Goal: Communication & Community: Share content

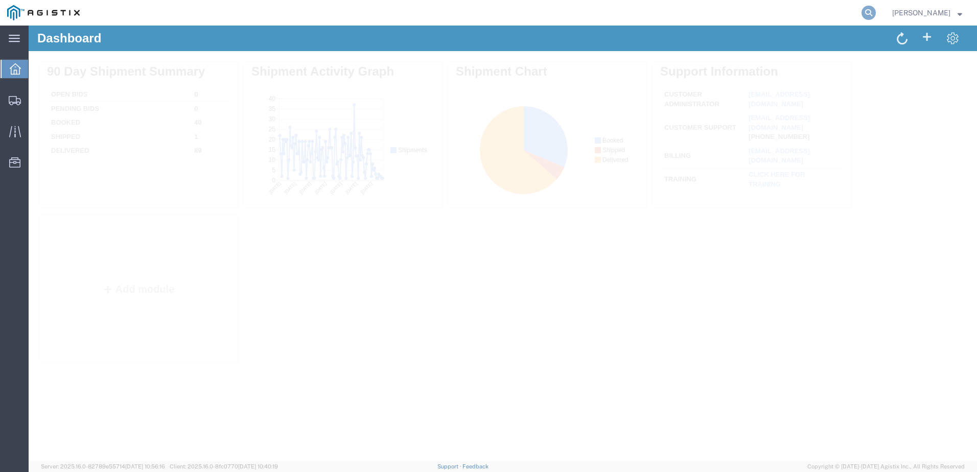
click at [876, 9] on icon at bounding box center [868, 13] width 14 height 14
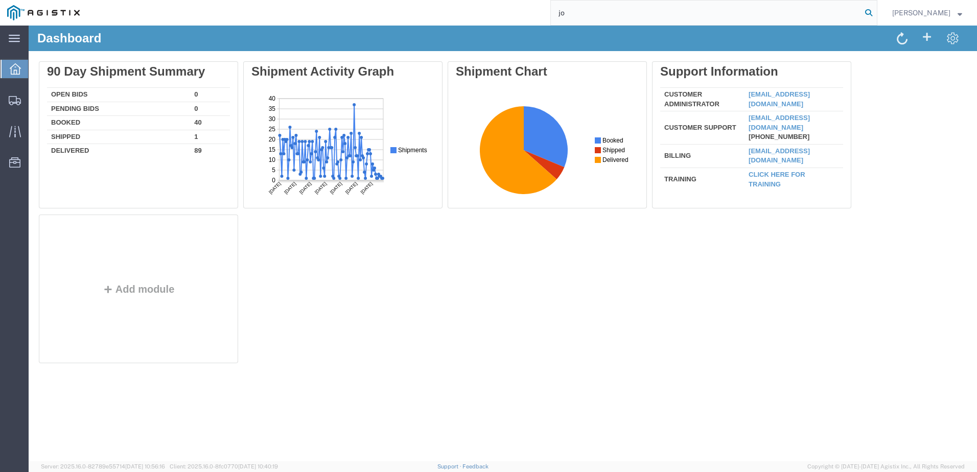
type input "j"
click at [588, 12] on input "search" at bounding box center [706, 13] width 311 height 25
paste input "56360149"
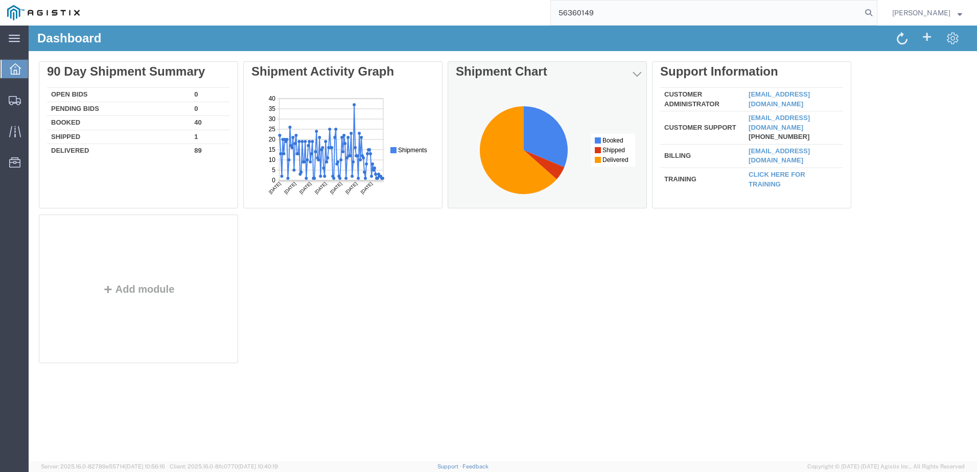
type input "56360149"
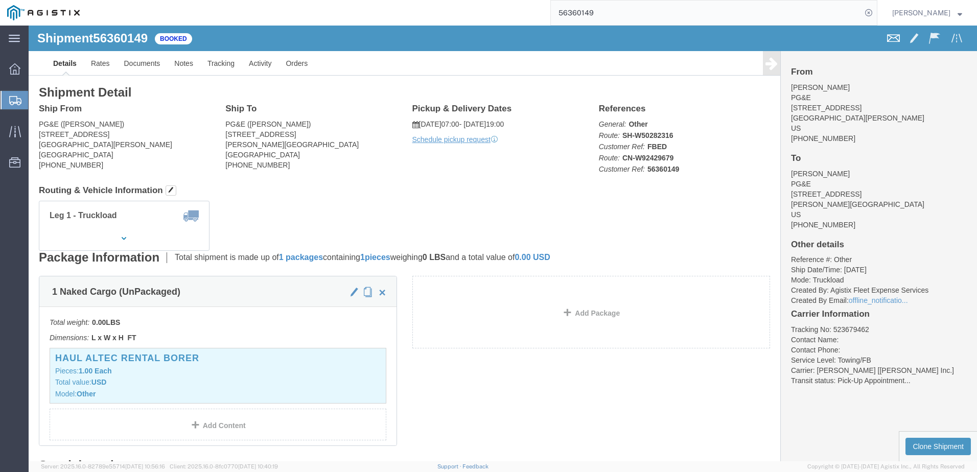
click span
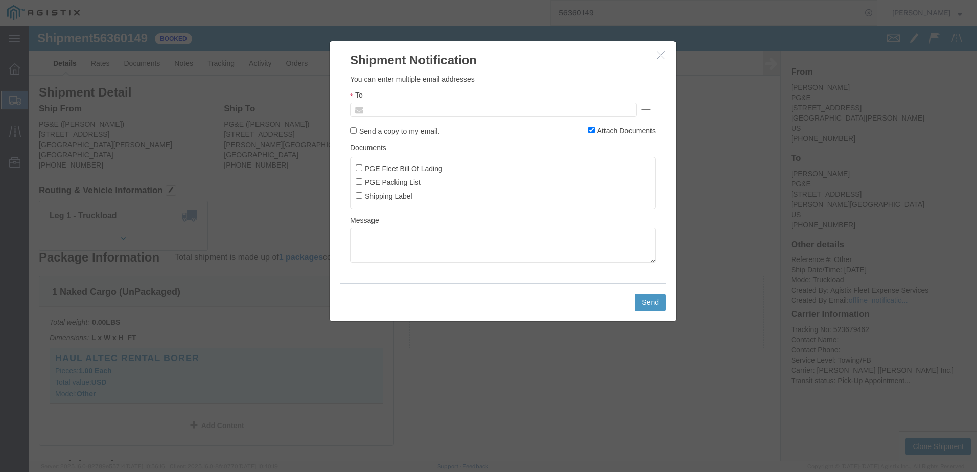
click input "text"
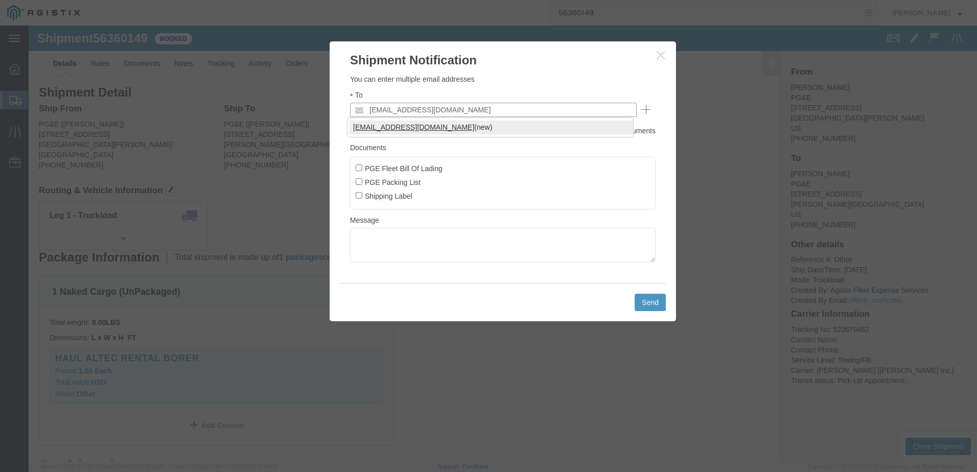
type input "[EMAIL_ADDRESS][DOMAIN_NAME]"
click input "PGE Fleet Bill Of Lading"
checkbox input "true"
click button "Send"
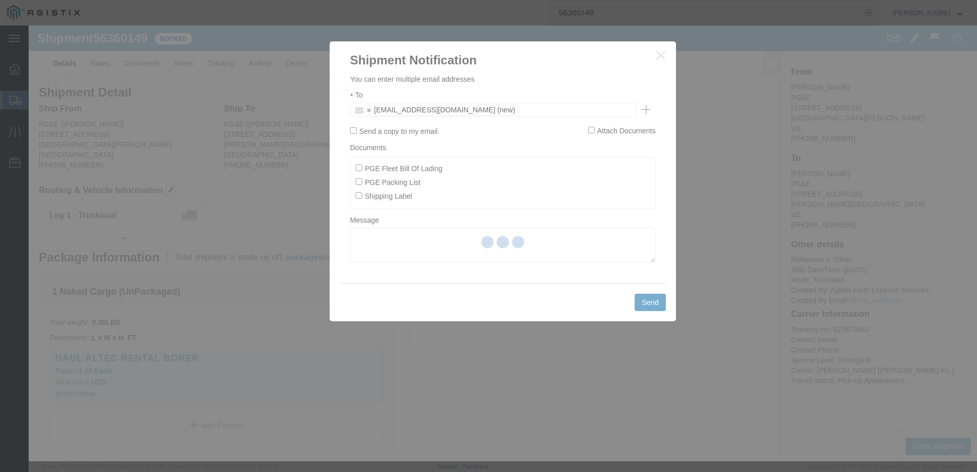
checkbox input "false"
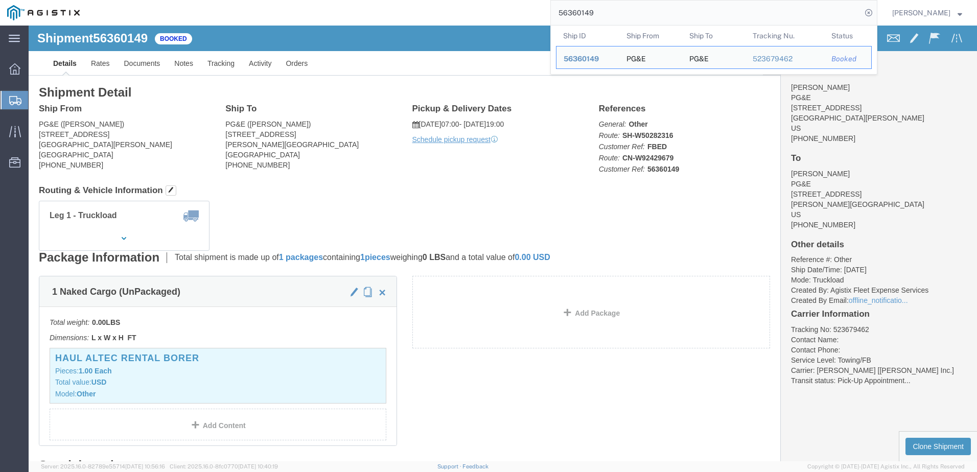
drag, startPoint x: 658, startPoint y: 12, endPoint x: 567, endPoint y: 14, distance: 92.0
click at [567, 14] on div "56360149 Ship ID Ship From Ship To Tracking Nu. Status Ship ID 56360149 Ship Fr…" at bounding box center [482, 13] width 790 height 26
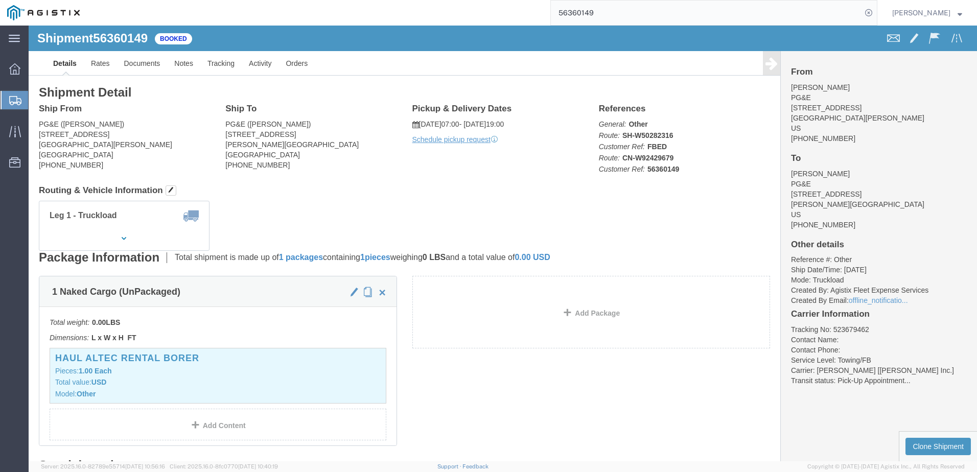
paste input "209343"
type input "56209343"
click span
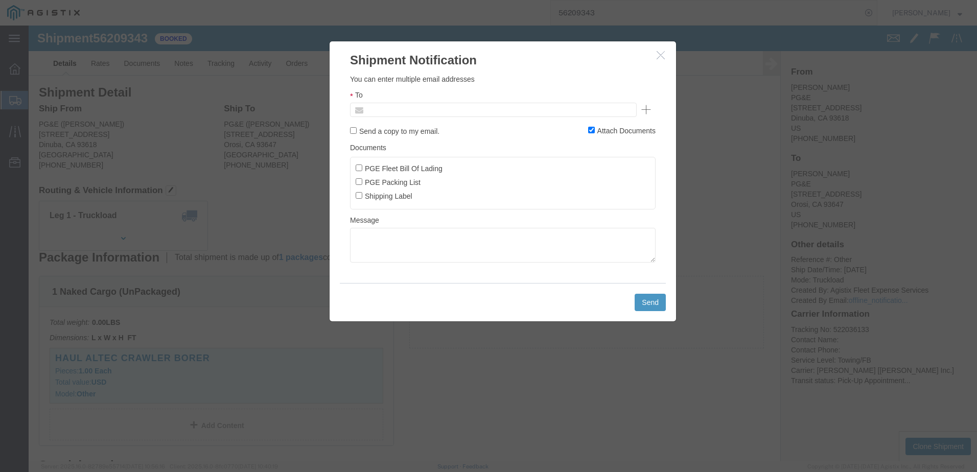
click input "text"
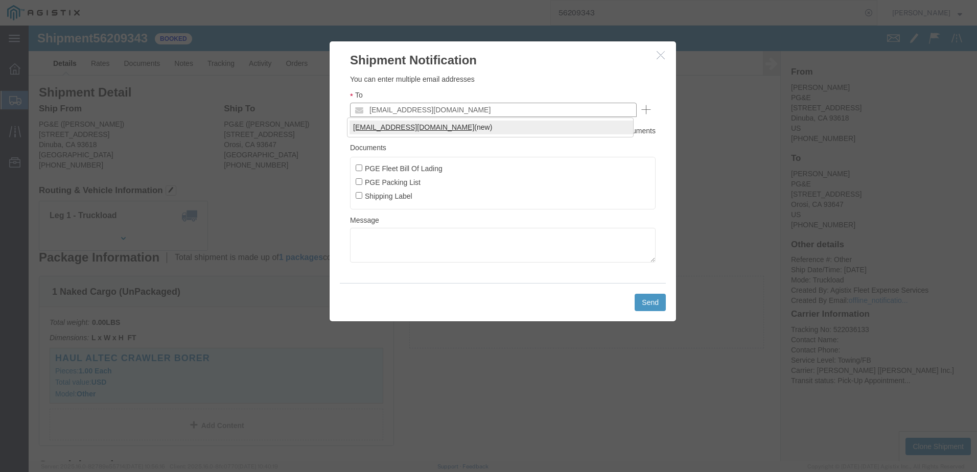
type input "[EMAIL_ADDRESS][DOMAIN_NAME]"
click input "PGE Fleet Bill Of Lading"
checkbox input "true"
click button "Send"
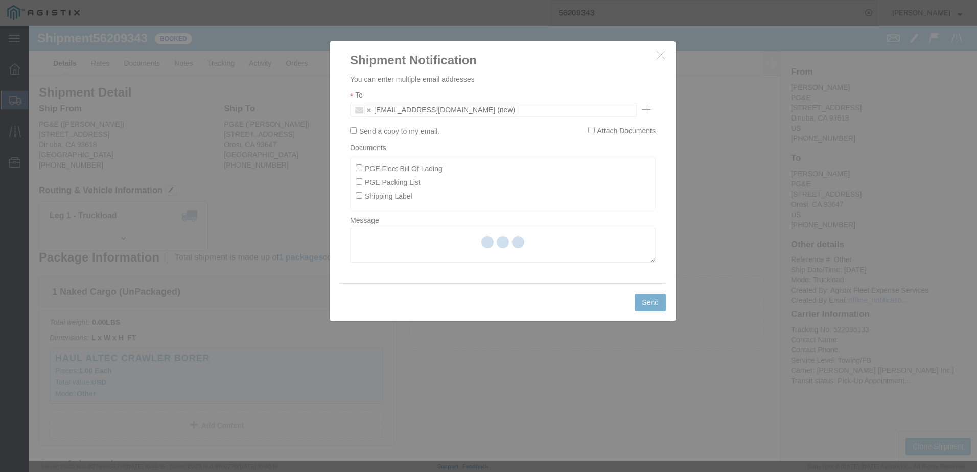
checkbox input "false"
